Goal: Navigation & Orientation: Find specific page/section

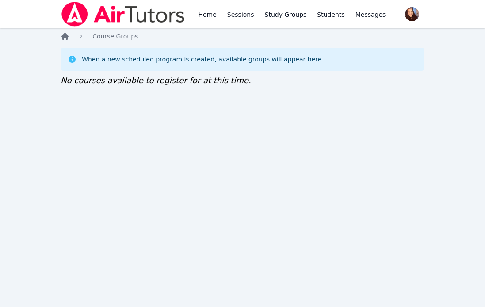
click at [66, 36] on icon "Breadcrumb" at bounding box center [64, 36] width 7 height 7
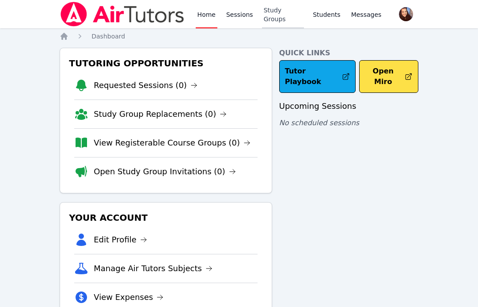
click at [271, 16] on link "Study Groups" at bounding box center [283, 14] width 42 height 28
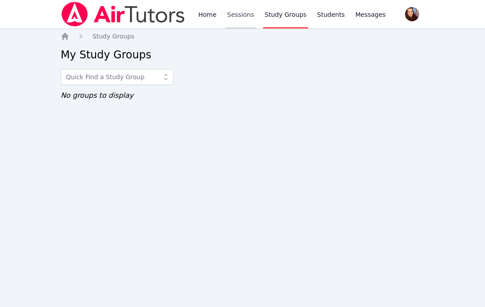
click at [228, 19] on link "Sessions" at bounding box center [240, 14] width 30 height 28
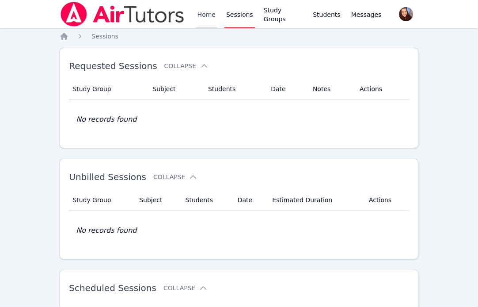
click at [203, 19] on link "Home" at bounding box center [207, 14] width 22 height 28
